Goal: Information Seeking & Learning: Learn about a topic

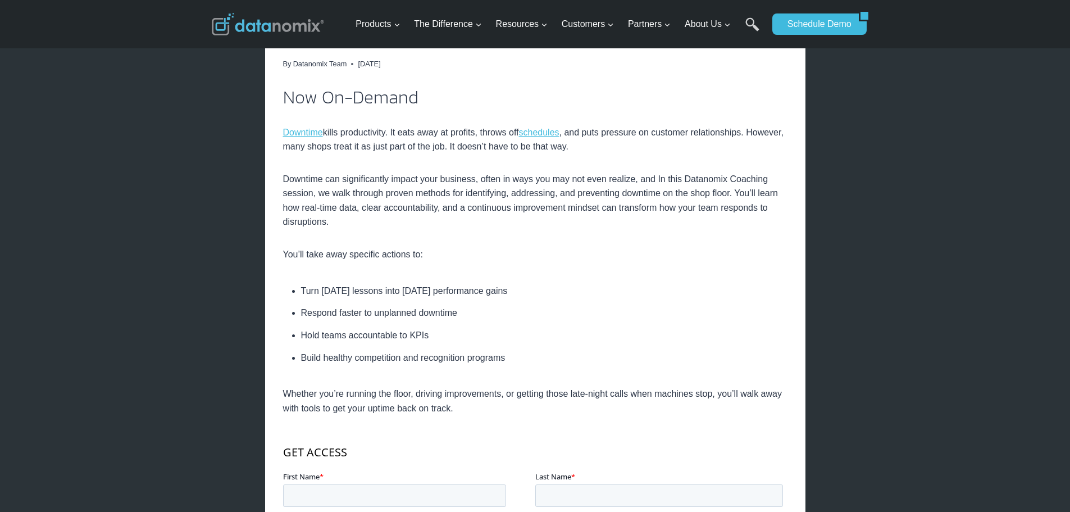
scroll to position [375, 0]
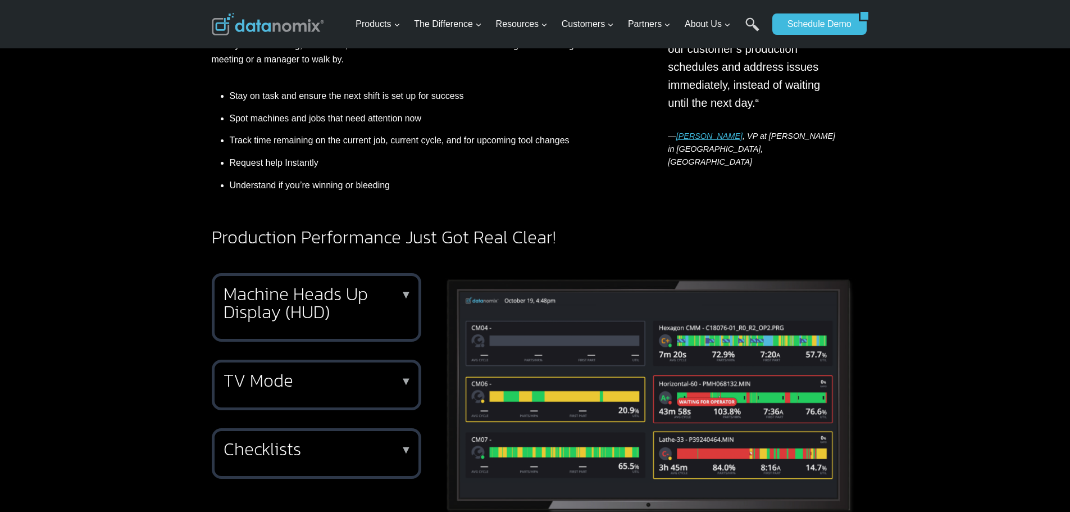
scroll to position [468, 0]
